Goal: Navigation & Orientation: Understand site structure

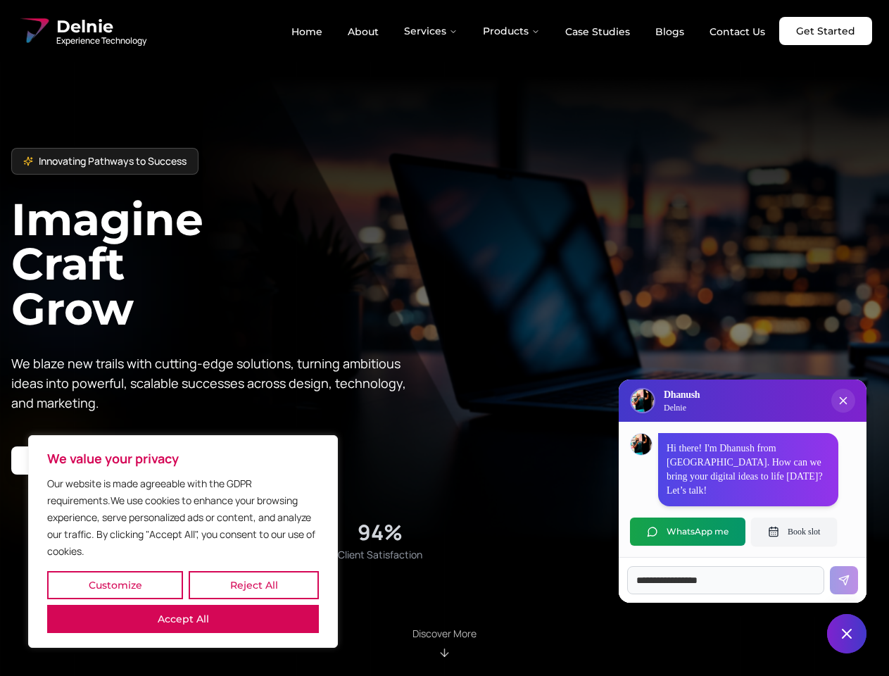
click at [115, 585] on button "Customize" at bounding box center [115, 585] width 136 height 28
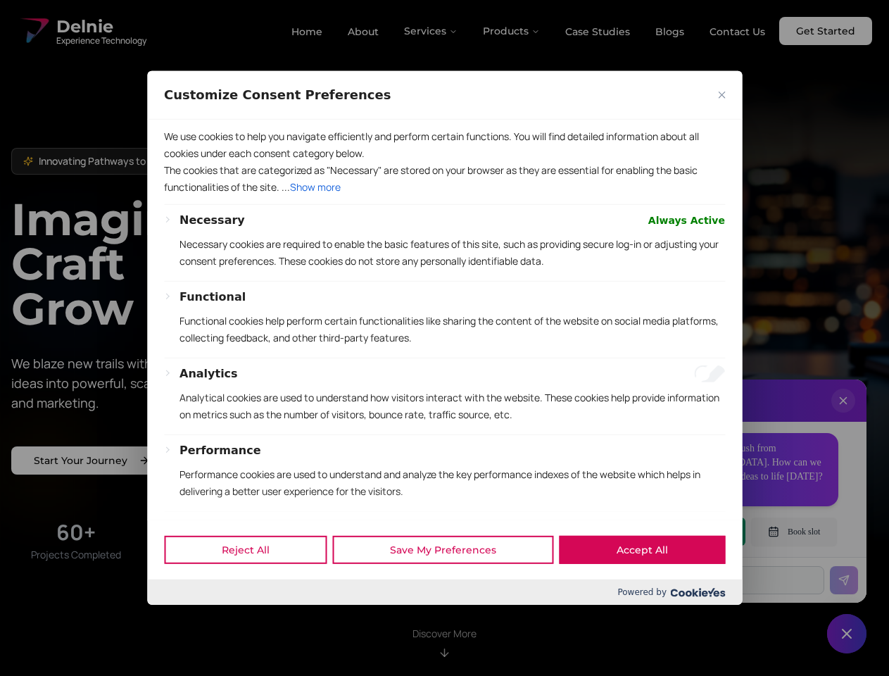
click at [183, 619] on div at bounding box center [444, 338] width 889 height 676
click at [444, 338] on p "Functional cookies help perform certain functionalities like sharing the conten…" at bounding box center [453, 330] width 546 height 34
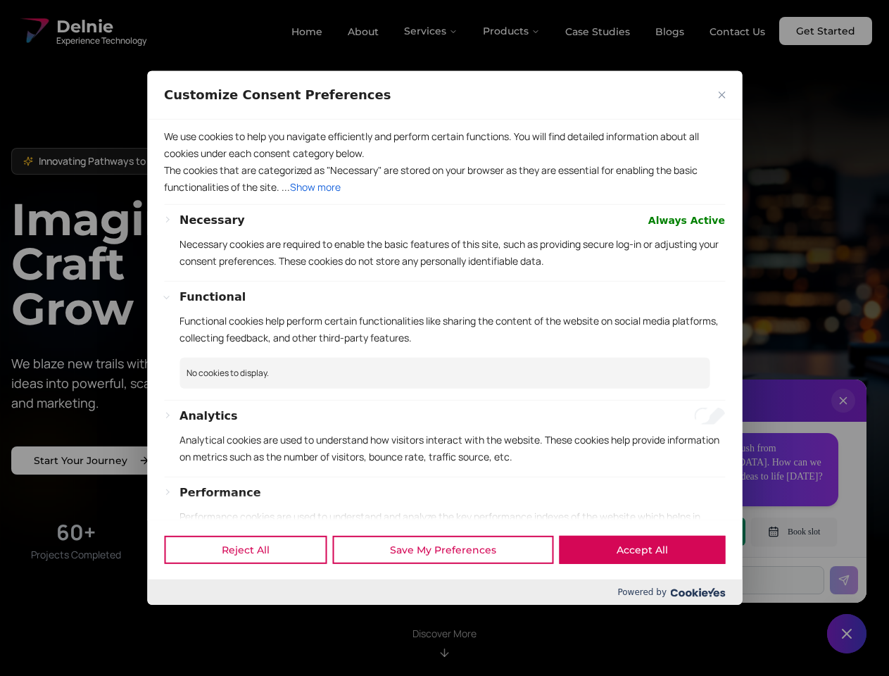
click at [432, 31] on div at bounding box center [444, 338] width 889 height 676
click at [512, 31] on div at bounding box center [444, 338] width 889 height 676
click at [844, 415] on div at bounding box center [444, 338] width 889 height 676
click at [688, 532] on div "Reject All Save My Preferences Accept All" at bounding box center [444, 550] width 595 height 60
click at [794, 532] on div at bounding box center [444, 338] width 889 height 676
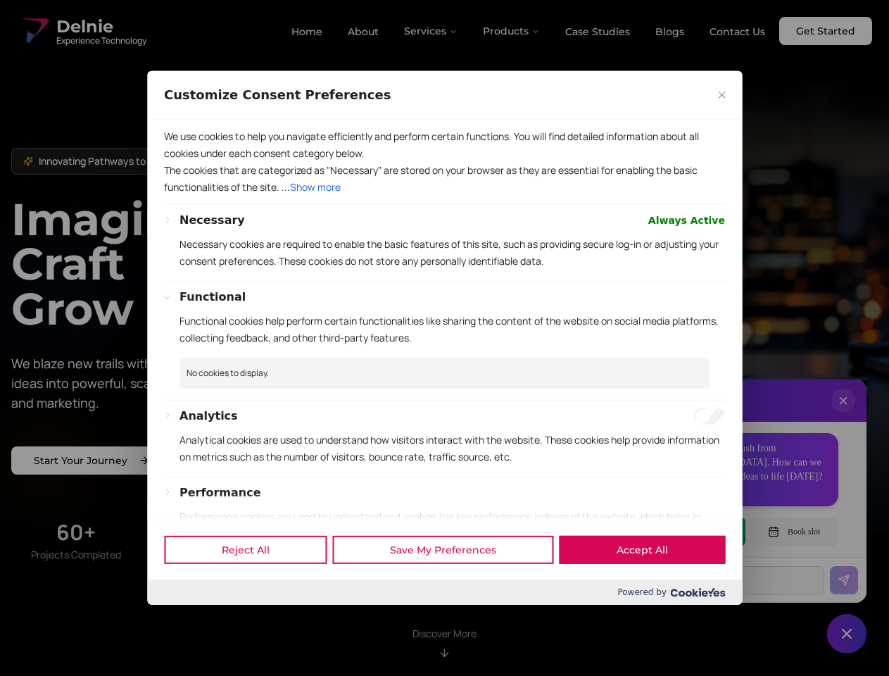
click at [847, 634] on div at bounding box center [444, 338] width 889 height 676
